Goal: Task Accomplishment & Management: Manage account settings

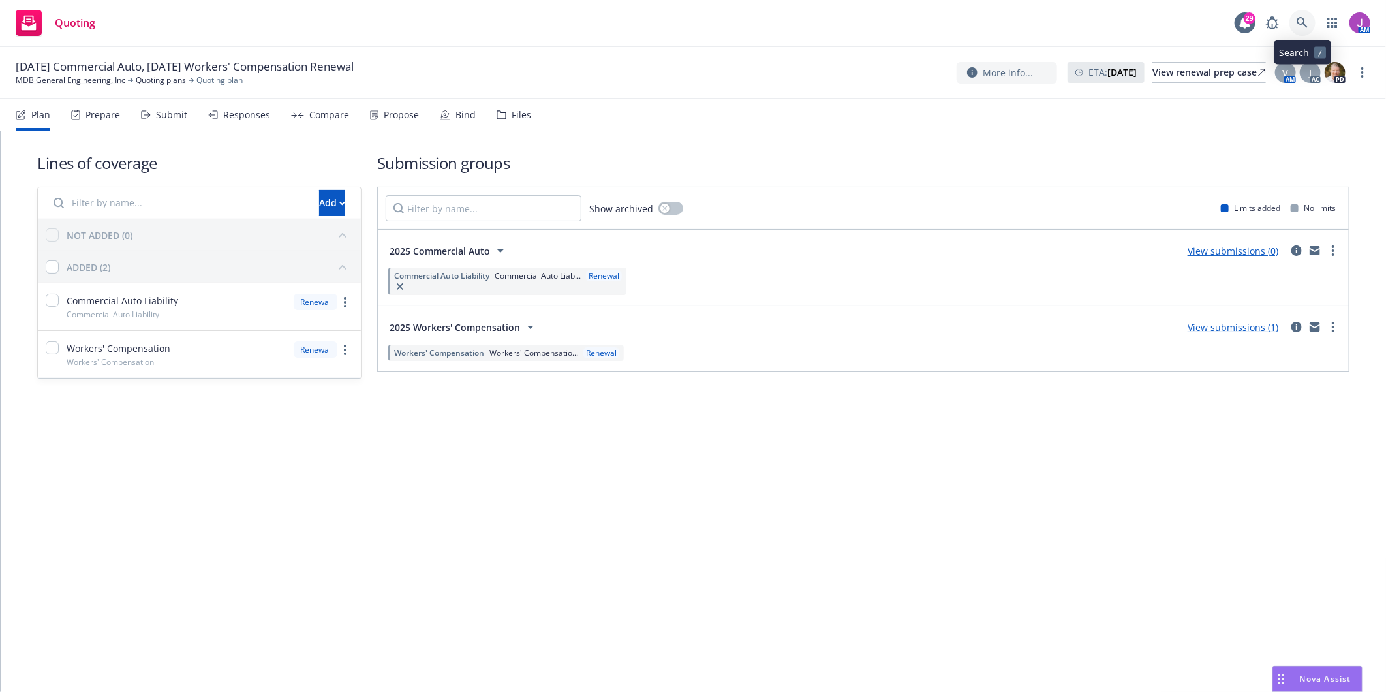
click at [1309, 27] on link at bounding box center [1302, 23] width 26 height 26
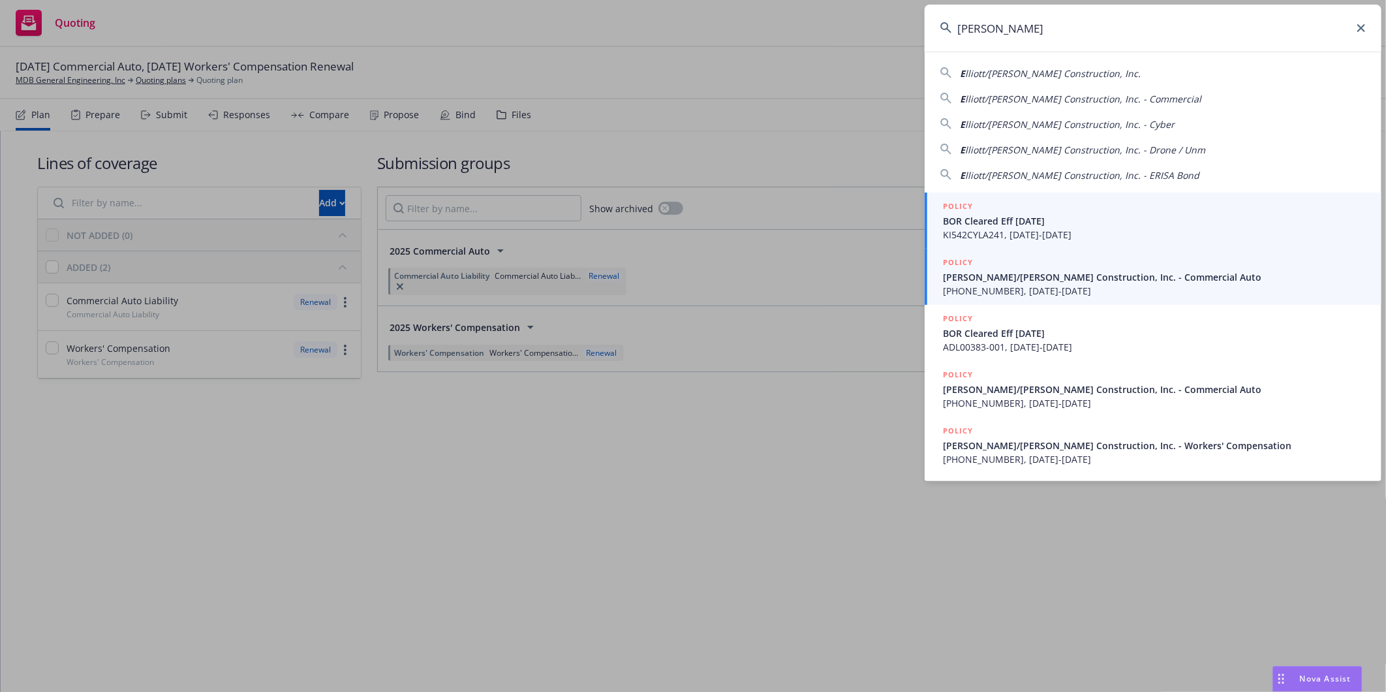
type input "[PERSON_NAME]"
click at [1050, 279] on span "Elliott/Drinkward Construction, Inc. - Commercial Auto" at bounding box center [1154, 277] width 423 height 14
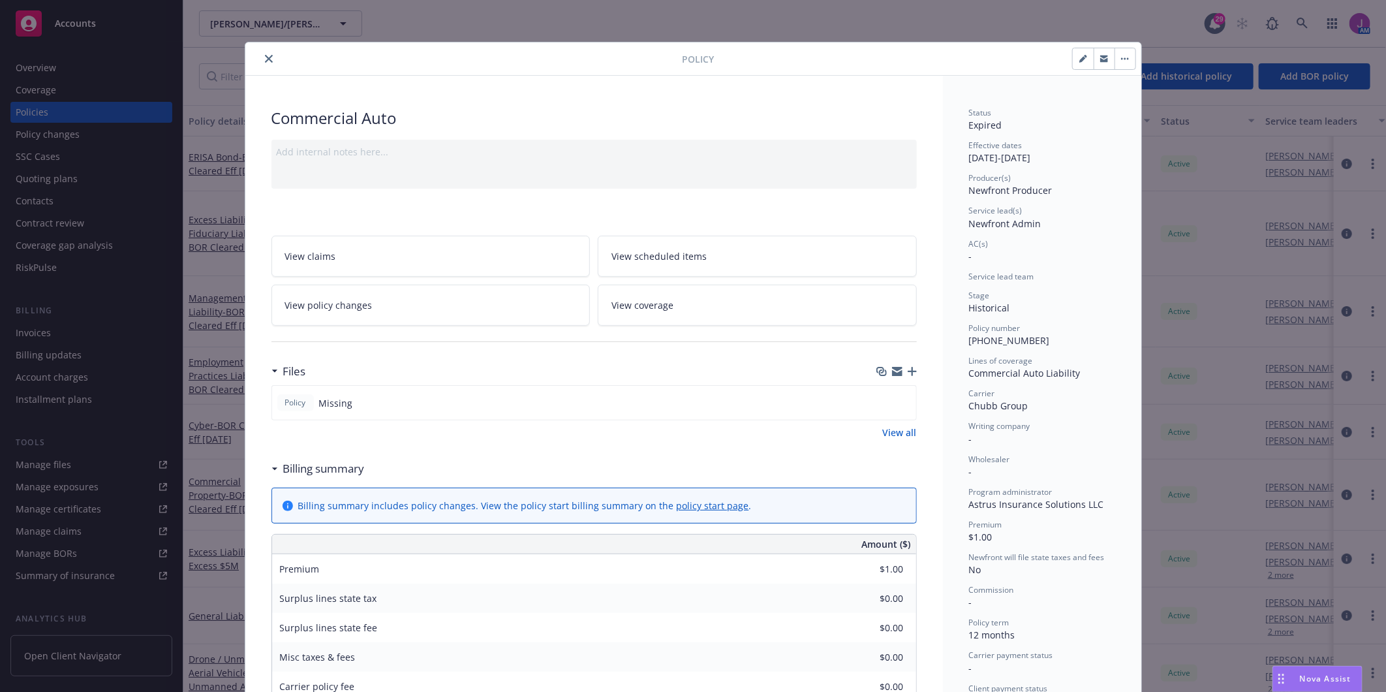
click at [263, 53] on button "close" at bounding box center [269, 59] width 16 height 16
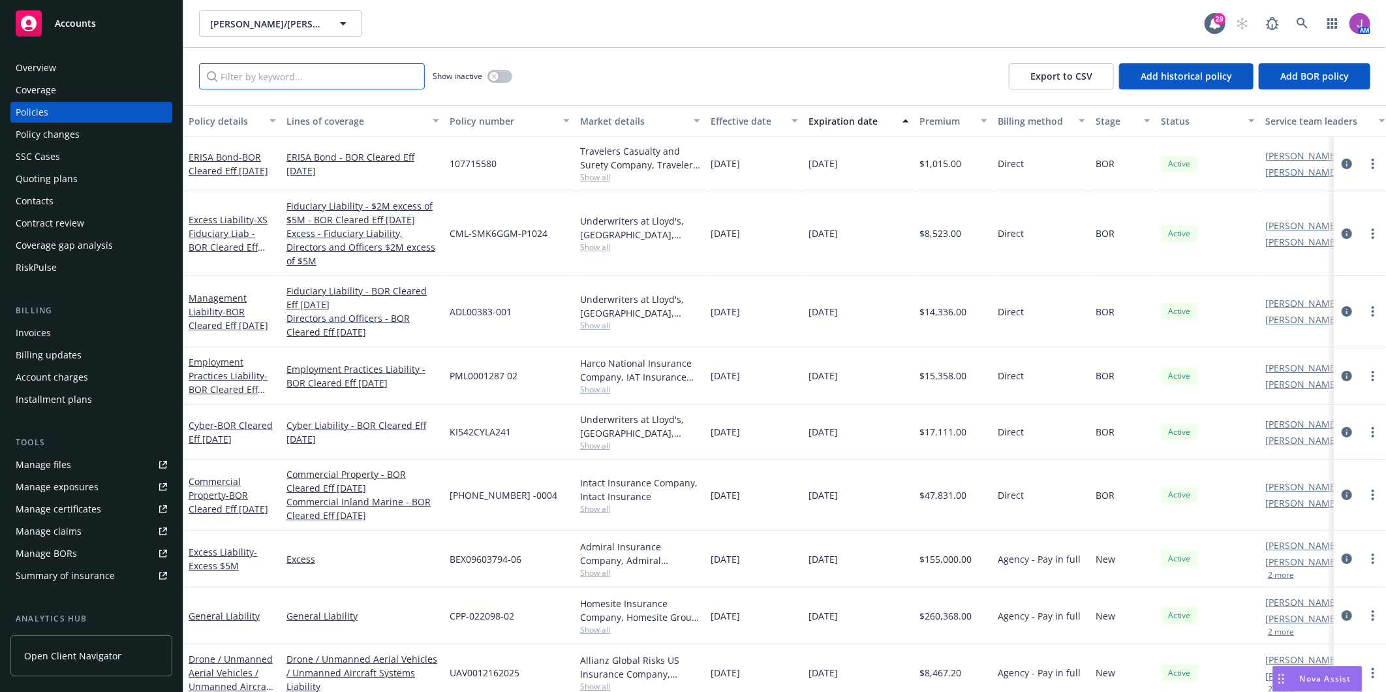
click at [256, 80] on input "Filter by keyword..." at bounding box center [312, 76] width 226 height 26
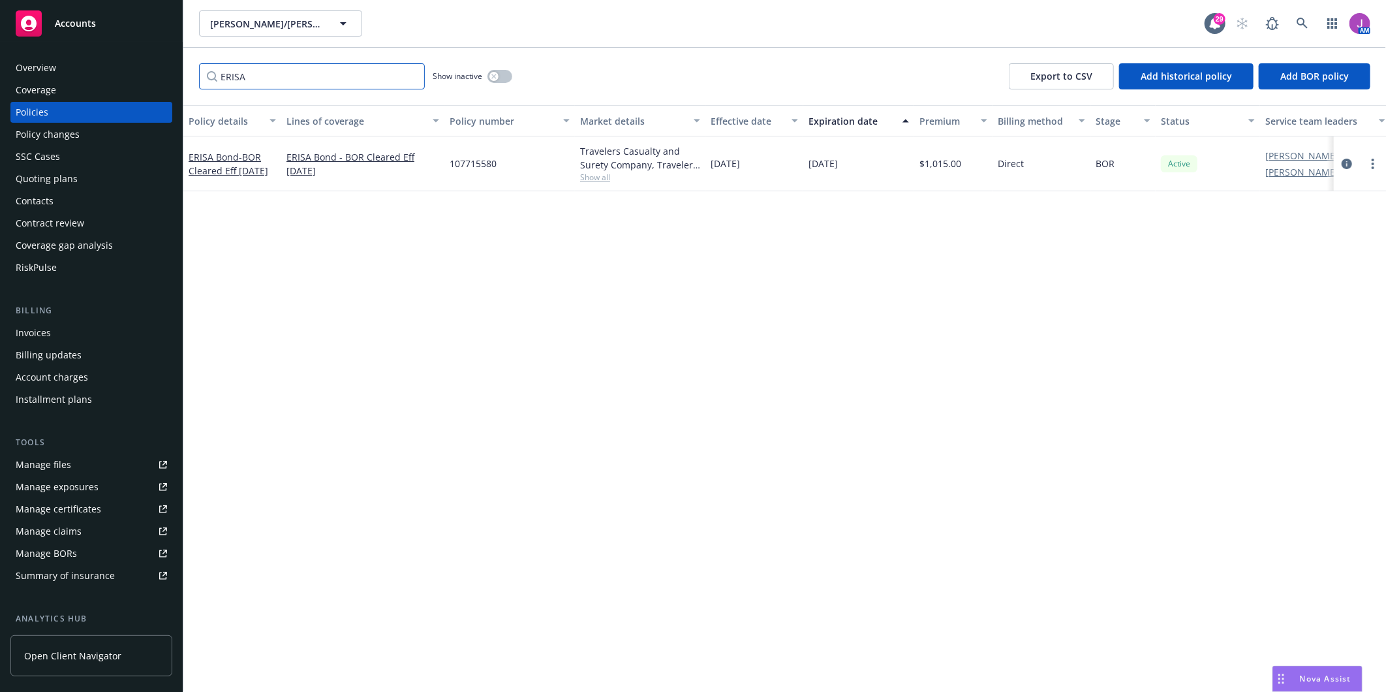
type input "ERISA"
click at [603, 183] on span "Show all" at bounding box center [640, 177] width 120 height 11
drag, startPoint x: 446, startPoint y: 164, endPoint x: 504, endPoint y: 164, distance: 58.1
click at [504, 164] on div "107715580" at bounding box center [509, 163] width 130 height 55
copy span "107715580"
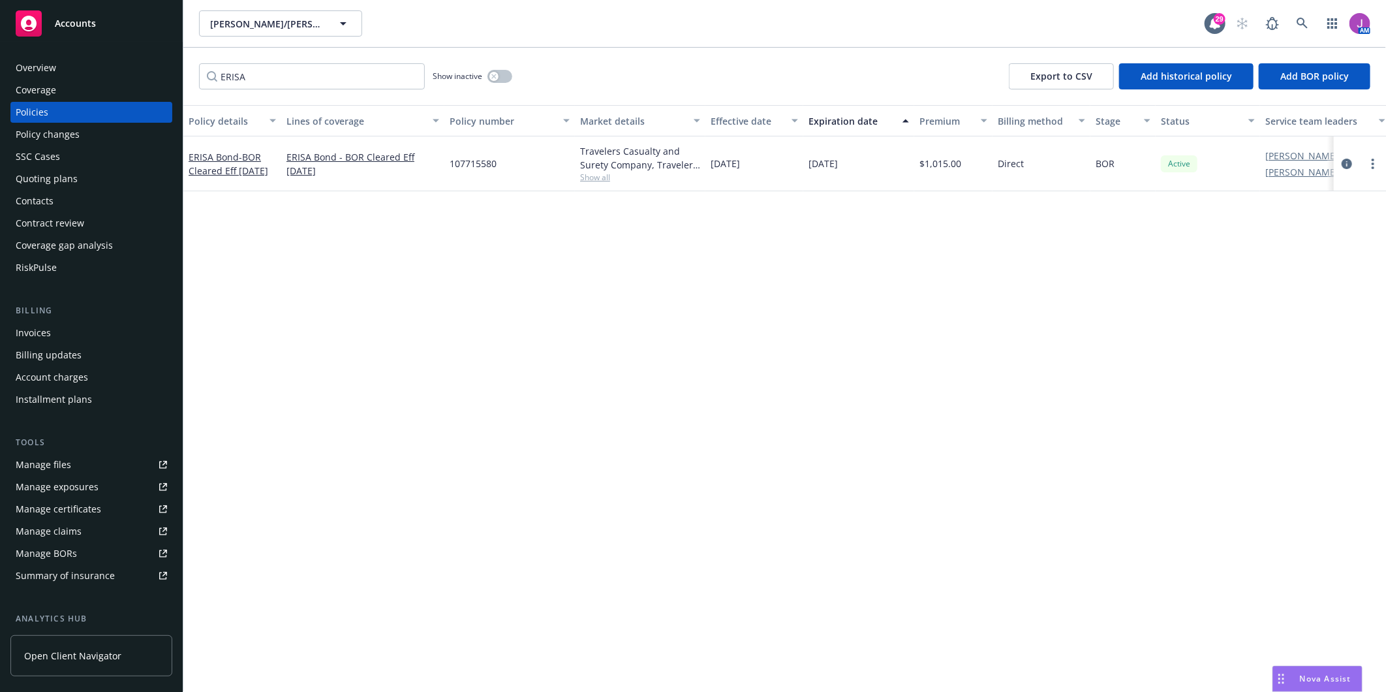
click at [590, 179] on span "Show all" at bounding box center [640, 177] width 120 height 11
click at [466, 163] on span "107715580" at bounding box center [473, 164] width 47 height 14
copy span "107715580"
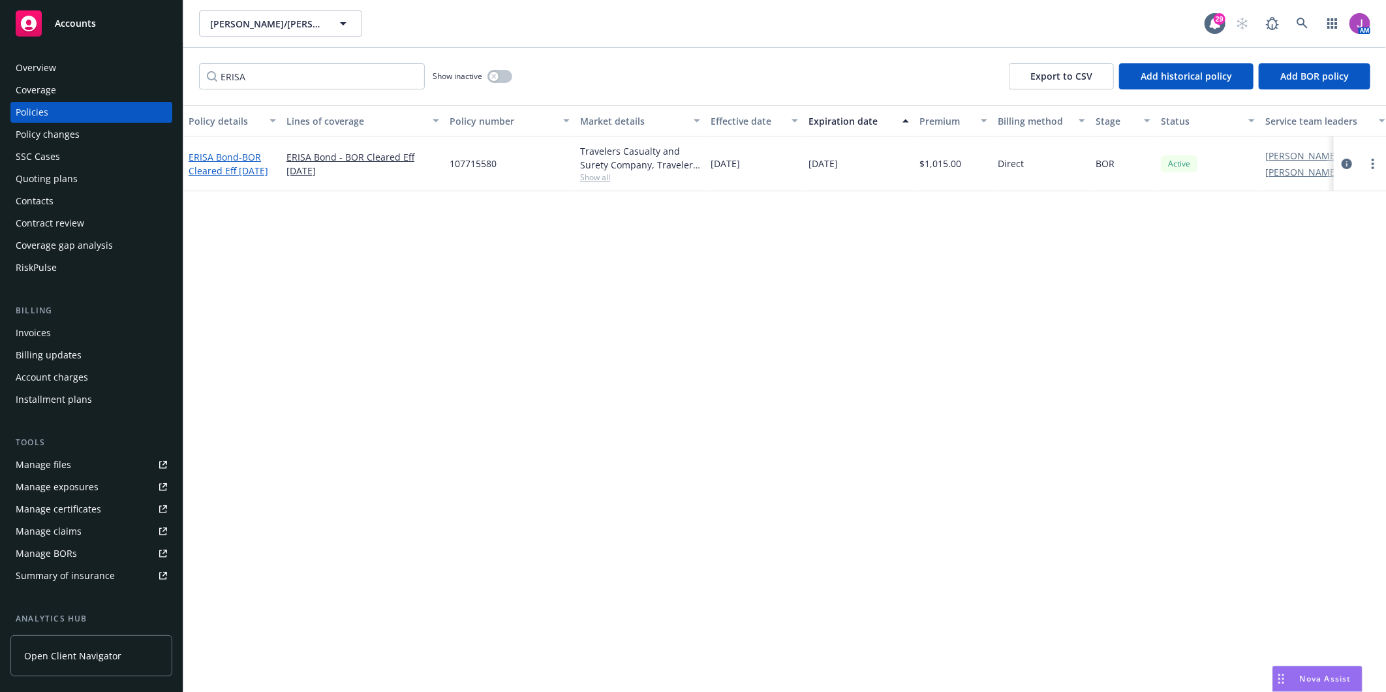
click at [222, 177] on span "- BOR Cleared Eff [DATE]" at bounding box center [229, 164] width 80 height 26
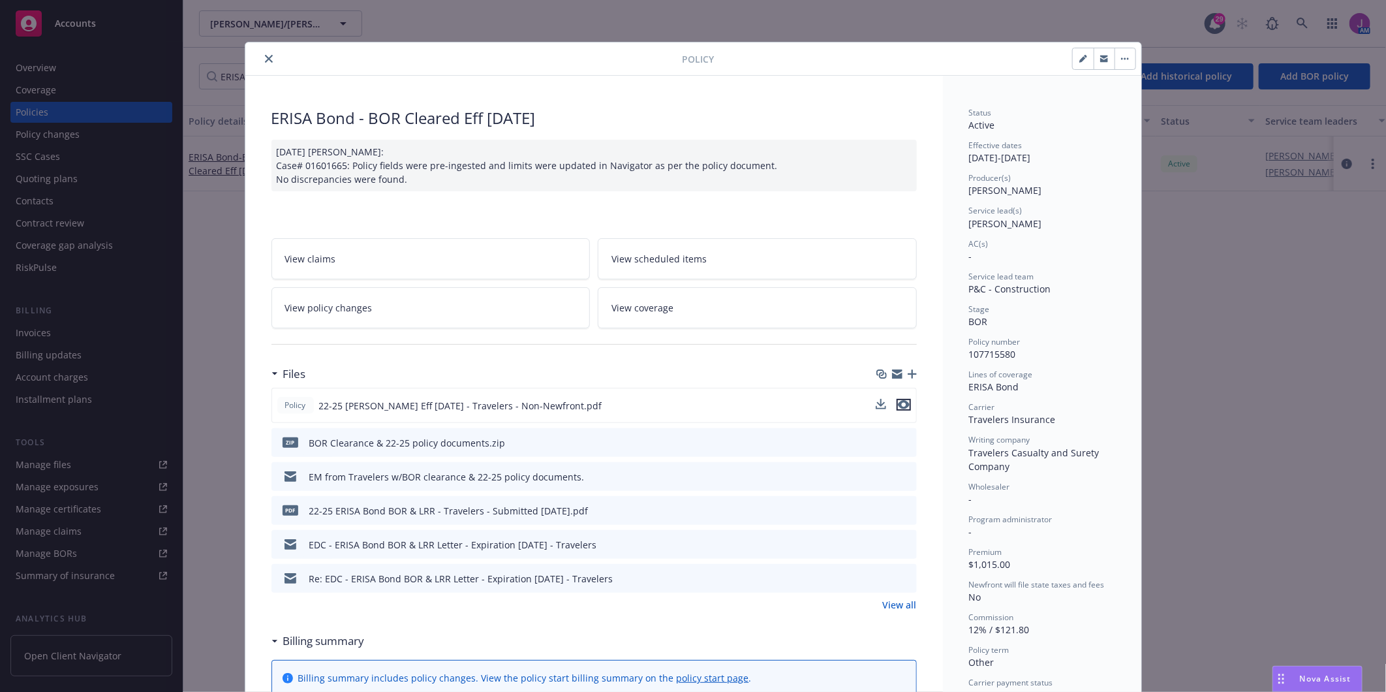
click at [898, 403] on icon "preview file" at bounding box center [904, 404] width 12 height 9
click at [265, 56] on icon "close" at bounding box center [269, 59] width 8 height 8
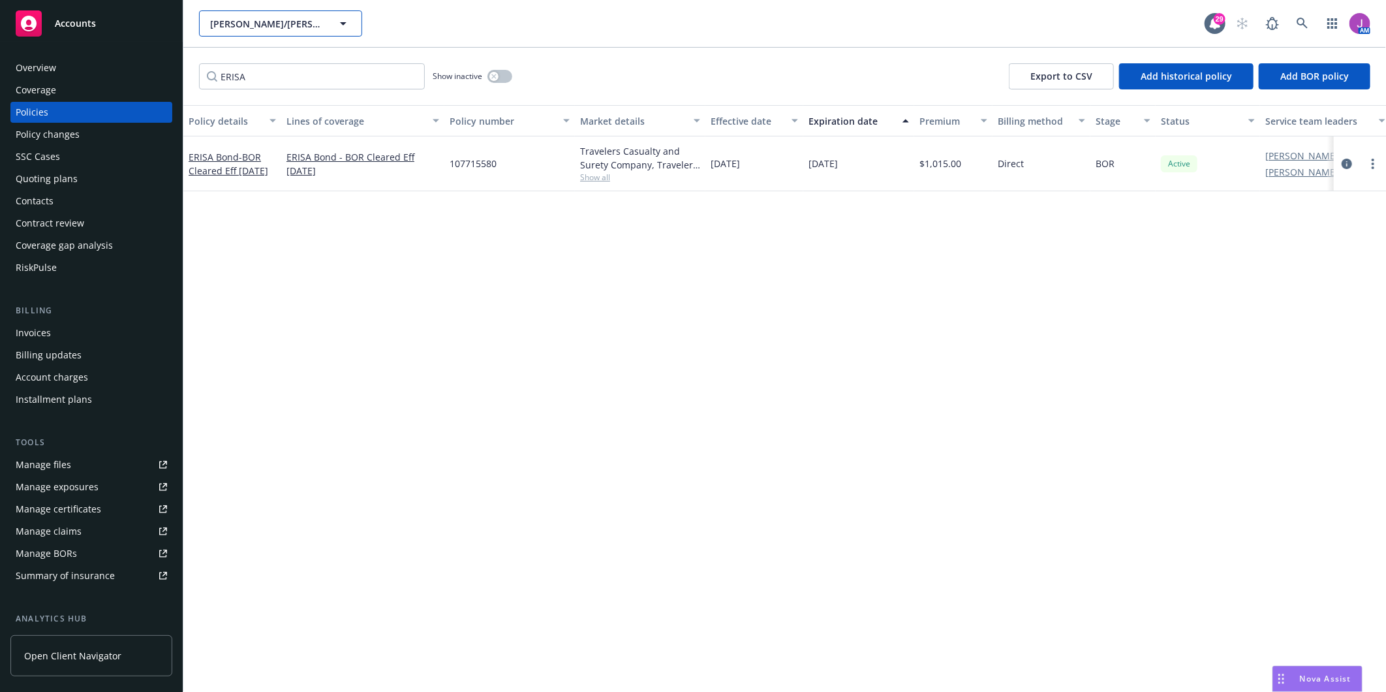
click at [296, 23] on span "[PERSON_NAME]/[PERSON_NAME] Construction, Inc." at bounding box center [266, 24] width 113 height 14
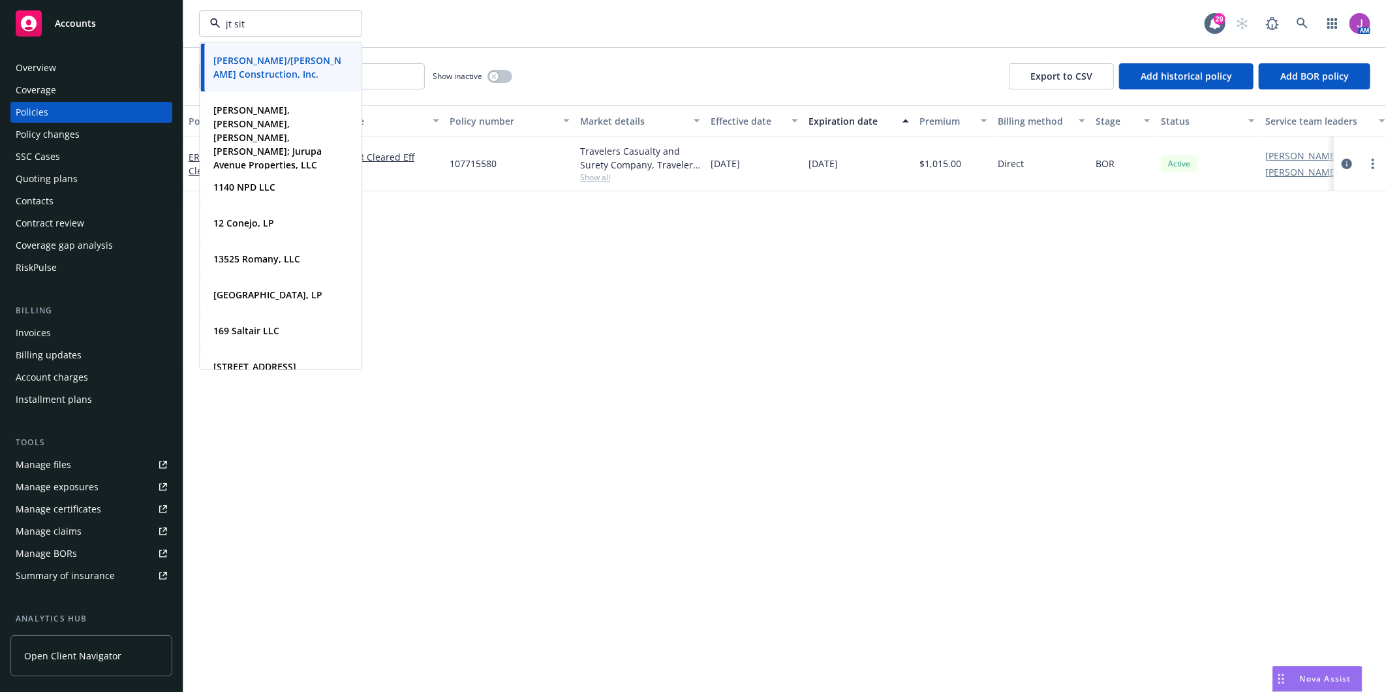
type input "jt site"
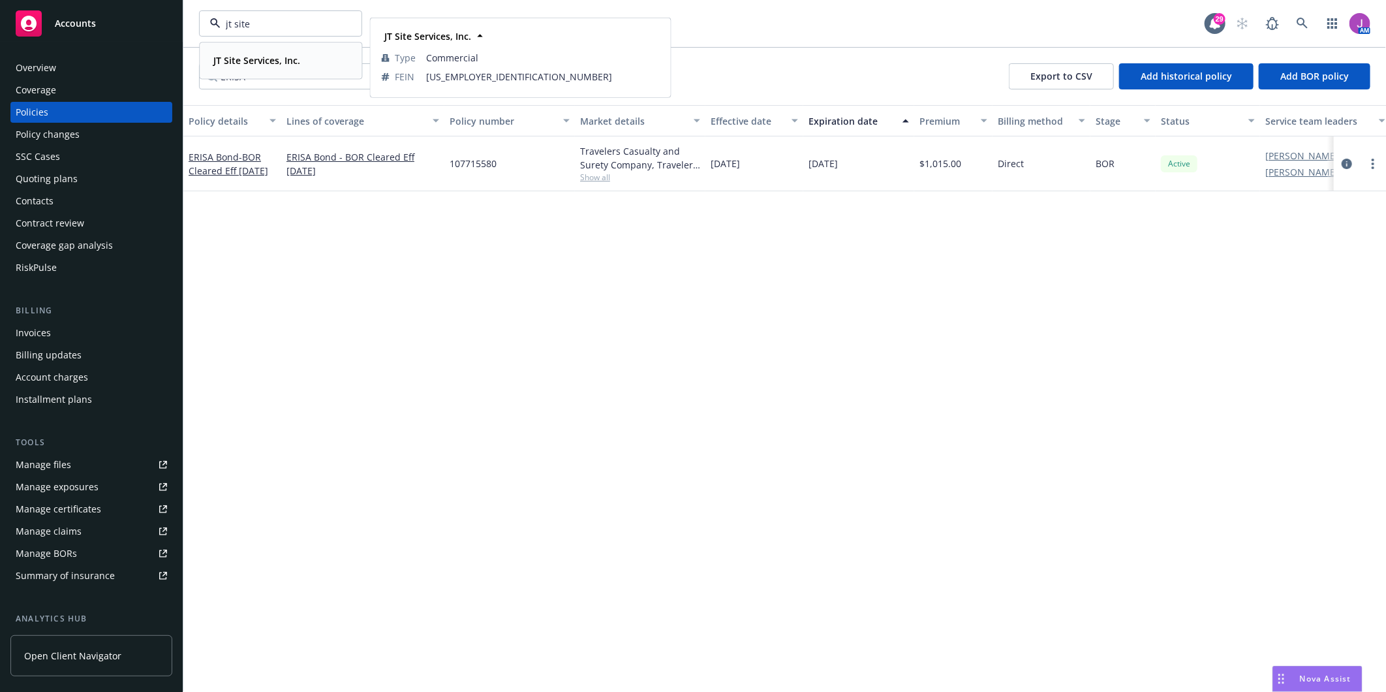
click at [256, 67] on span "JT Site Services, Inc." at bounding box center [256, 61] width 87 height 14
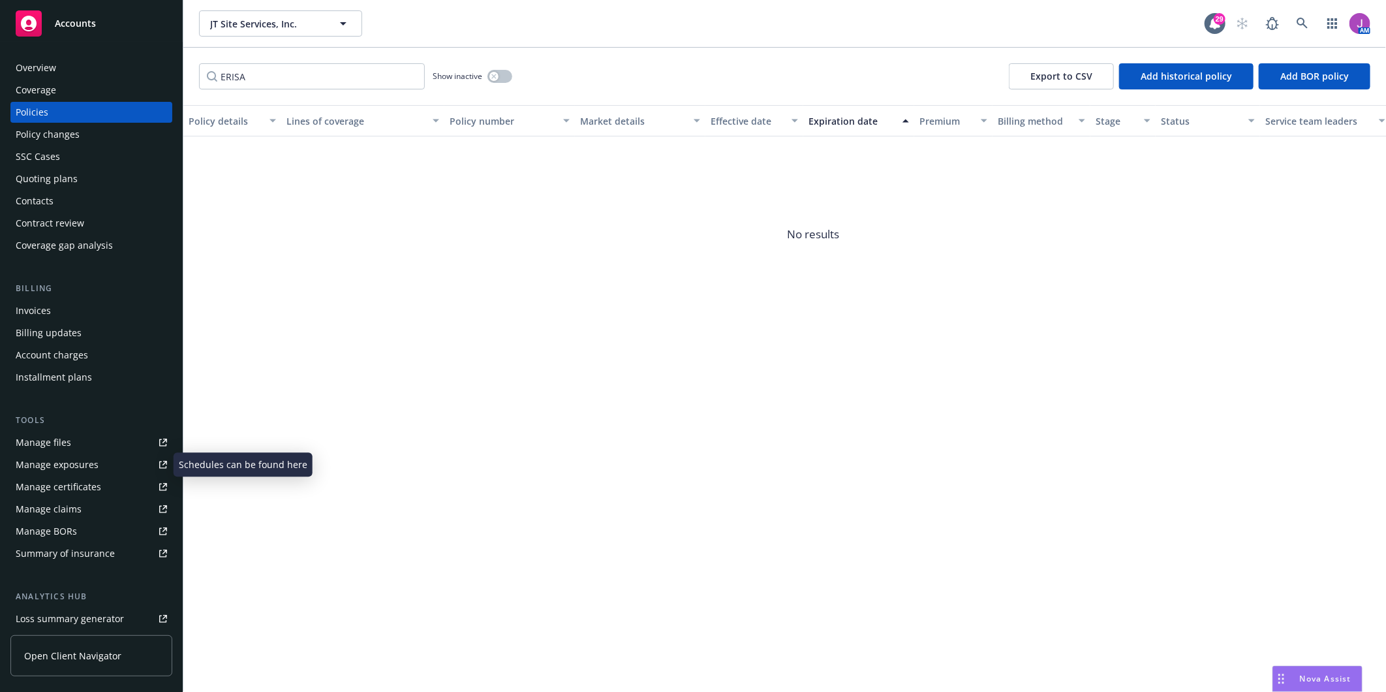
click at [64, 461] on div "Manage exposures" at bounding box center [57, 464] width 83 height 21
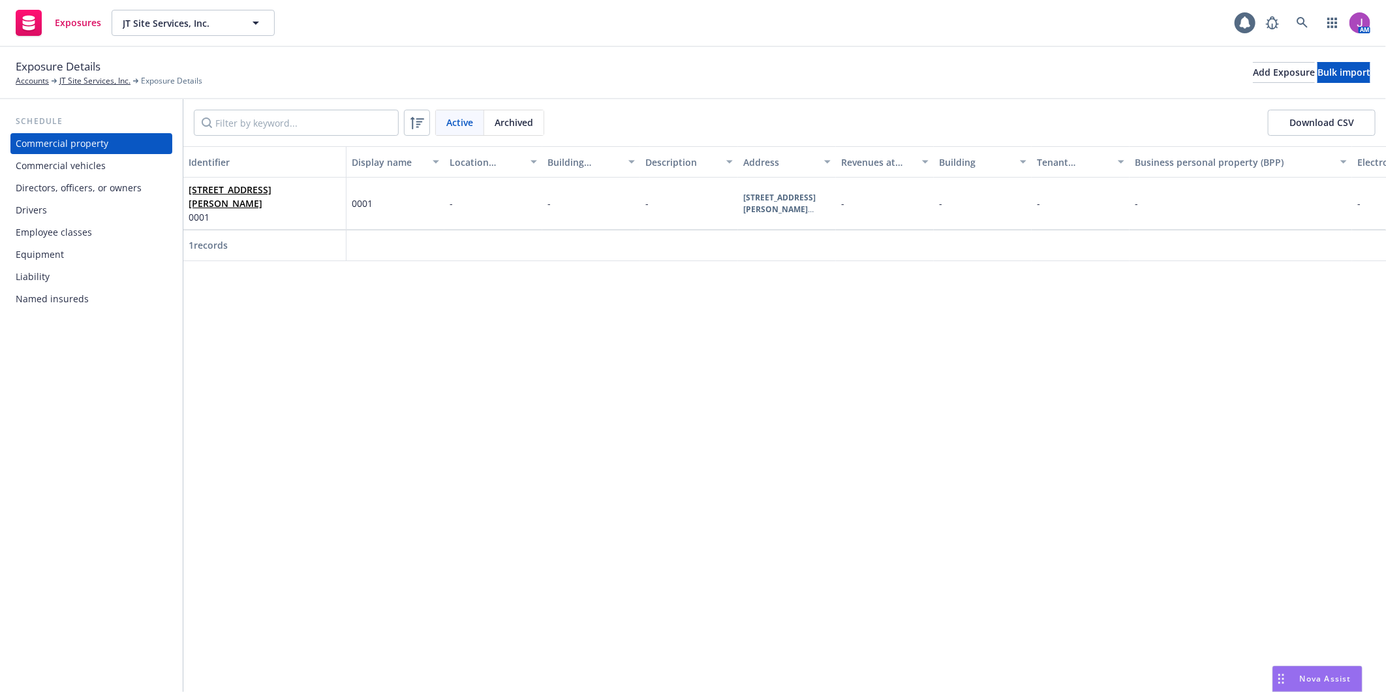
click at [55, 161] on div "Commercial vehicles" at bounding box center [61, 165] width 90 height 21
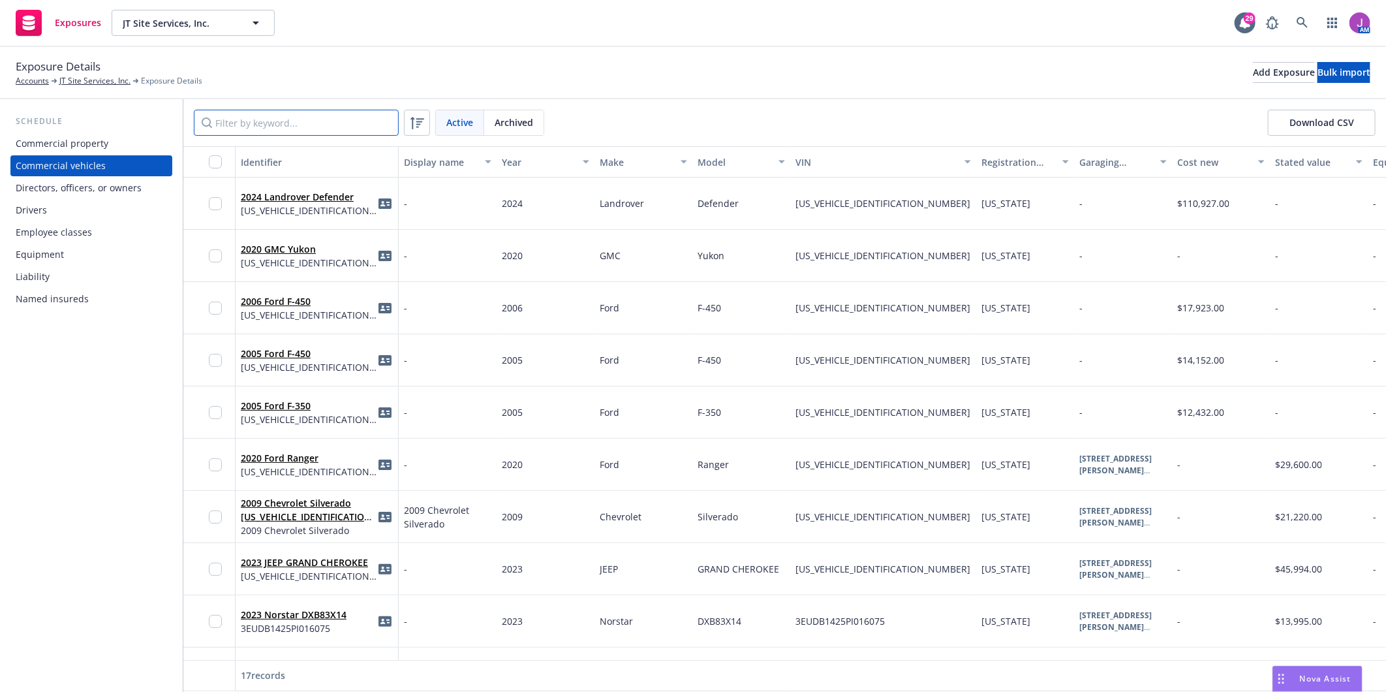
click at [303, 128] on input "Filter by keyword..." at bounding box center [296, 123] width 205 height 26
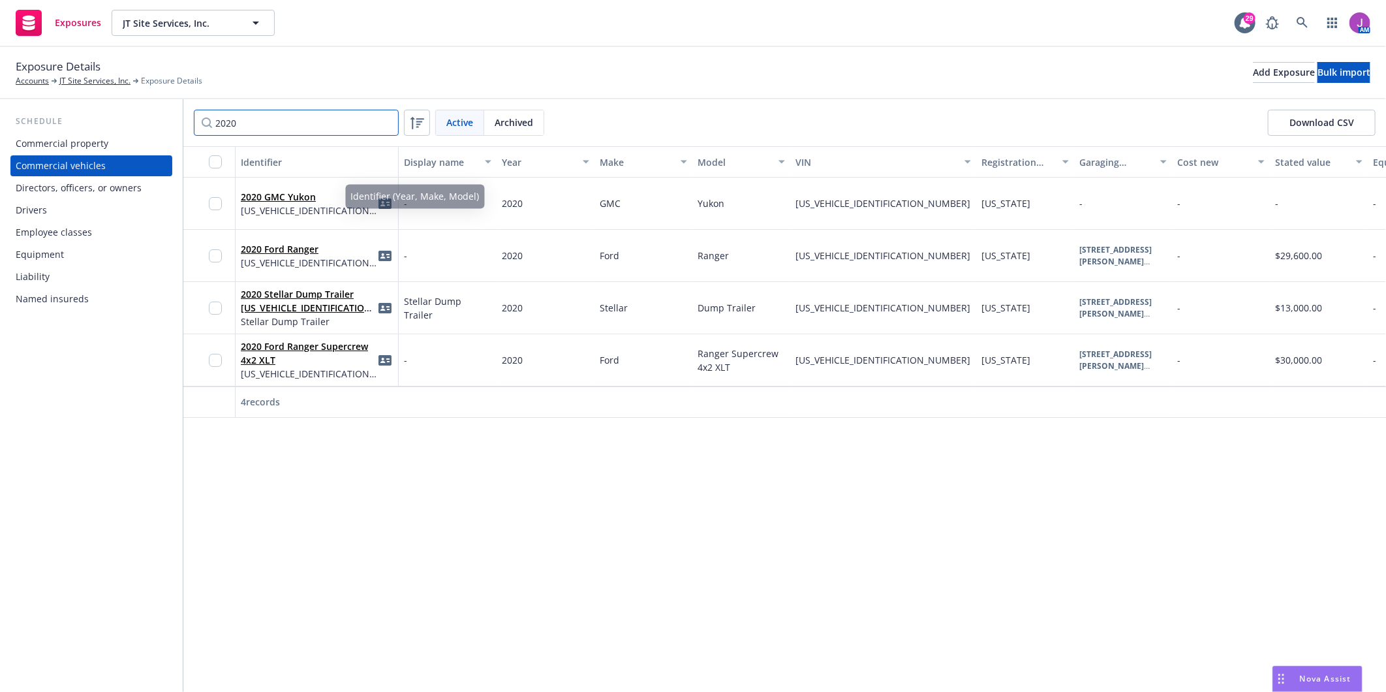
type input "2020"
click at [346, 225] on div "2020 GMC Yukon 1GKS2BKC3LR250648" at bounding box center [317, 203] width 163 height 52
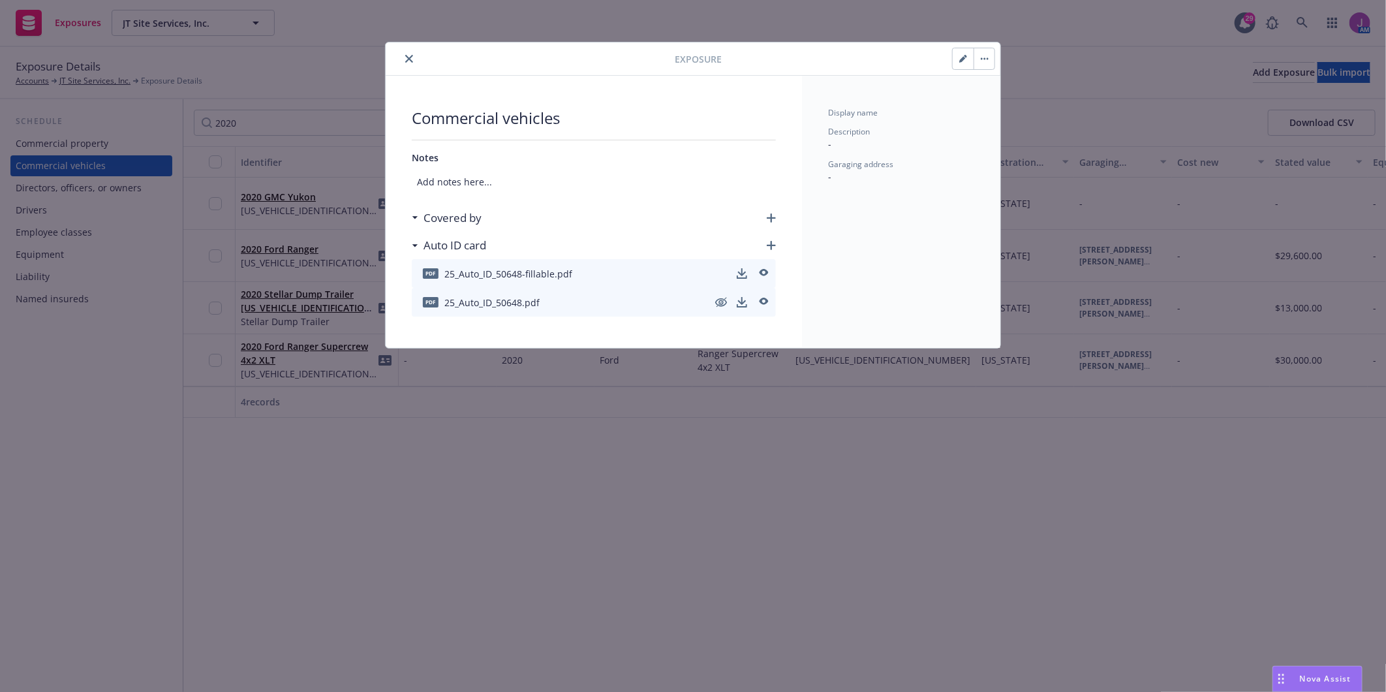
click at [960, 63] on button "button" at bounding box center [963, 58] width 21 height 21
select select "CA"
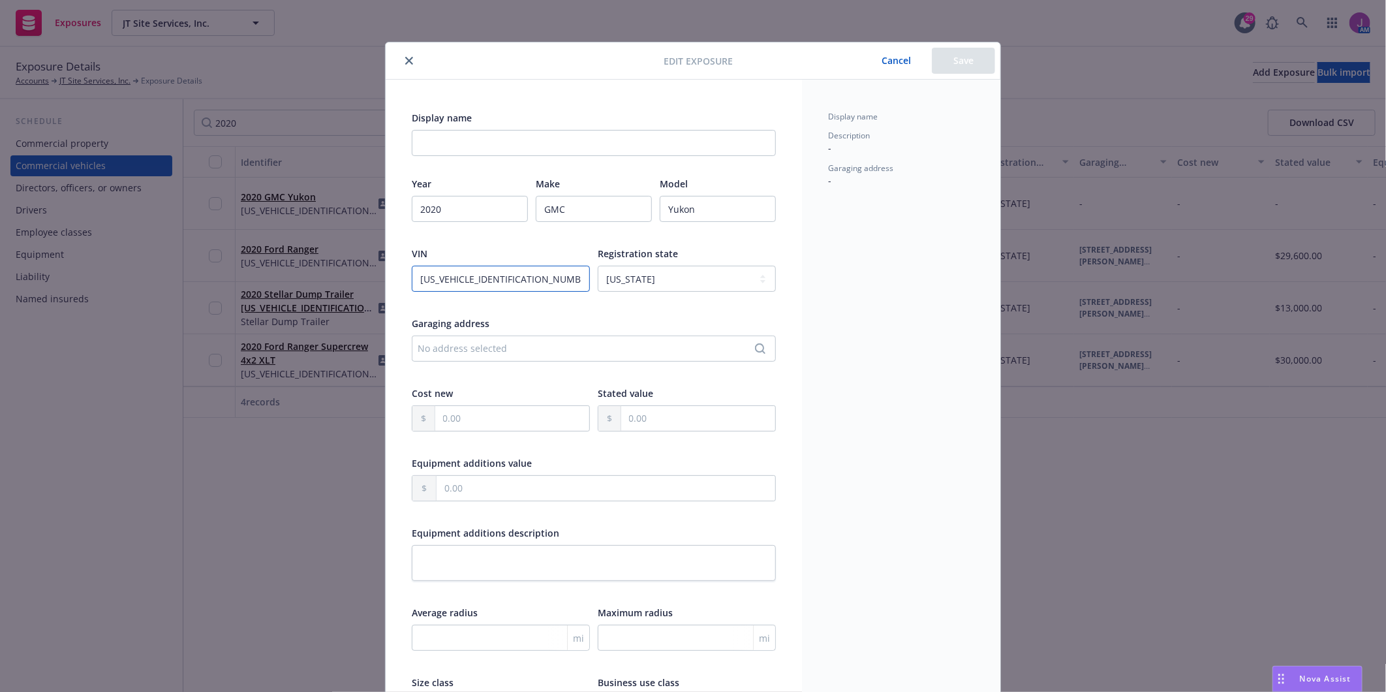
drag, startPoint x: 513, startPoint y: 277, endPoint x: 346, endPoint y: 274, distance: 167.7
click at [346, 275] on div "Edit exposure Cancel Save Display name Year 2020 Make GMC Model Yukon VIN 1GKS2…" at bounding box center [693, 346] width 1386 height 692
